Goal: Information Seeking & Learning: Learn about a topic

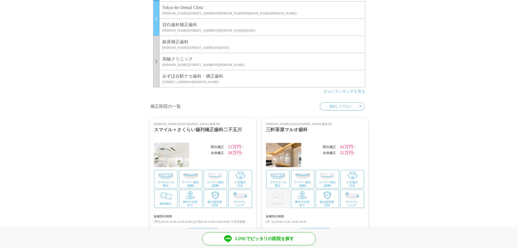
scroll to position [629, 0]
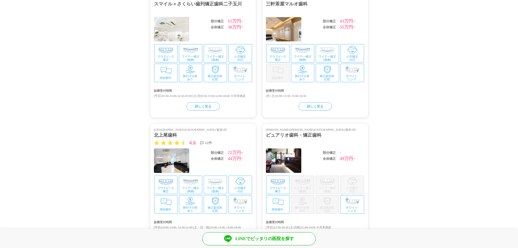
click at [167, 192] on img at bounding box center [165, 184] width 23 height 18
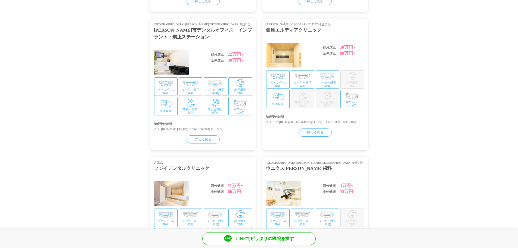
scroll to position [868, 0]
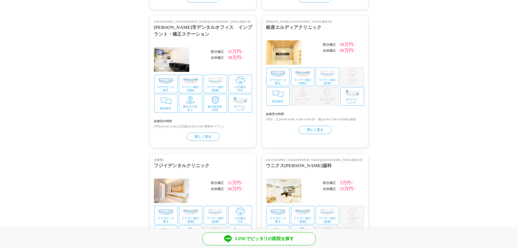
click at [284, 54] on img at bounding box center [283, 52] width 35 height 24
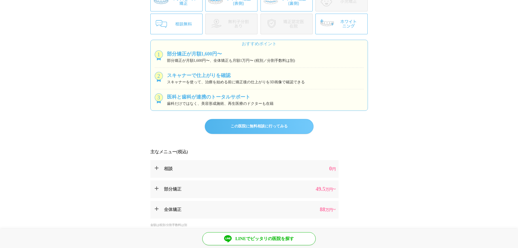
scroll to position [146, 0]
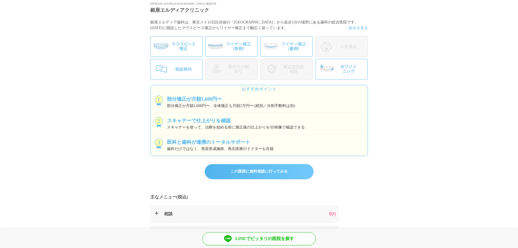
click at [333, 66] on img at bounding box center [342, 69] width 52 height 20
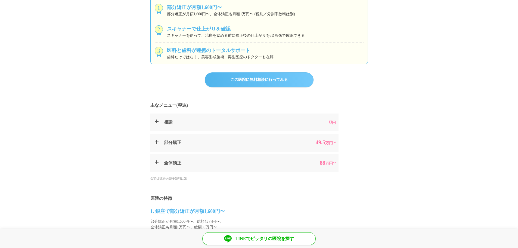
scroll to position [312, 0]
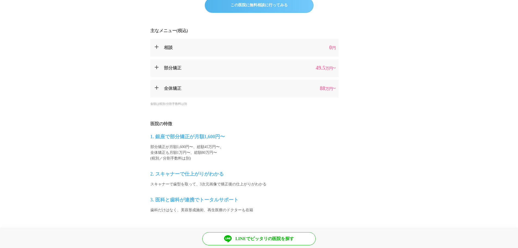
click at [262, 48] on dt "相談" at bounding box center [227, 47] width 126 height 7
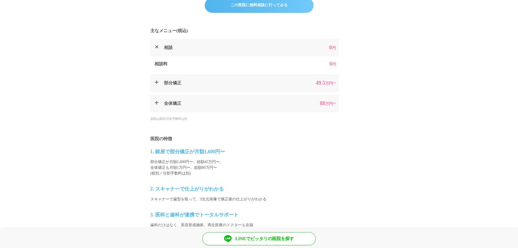
click at [263, 77] on summary "部分矯正 49.5 万円 ~" at bounding box center [244, 83] width 188 height 18
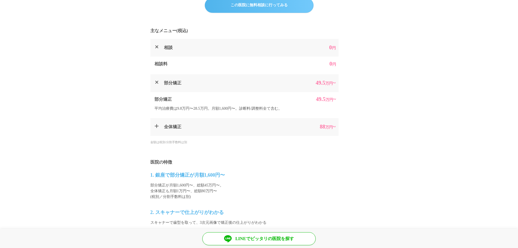
click at [259, 121] on summary "全体矯正 88 万円 ~" at bounding box center [244, 127] width 188 height 18
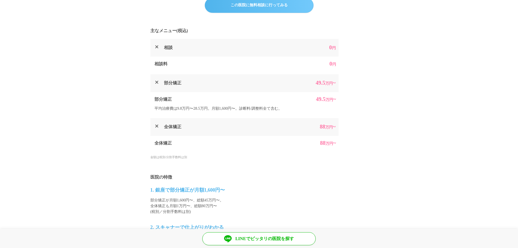
scroll to position [0, 0]
